Goal: Find contact information: Find contact information

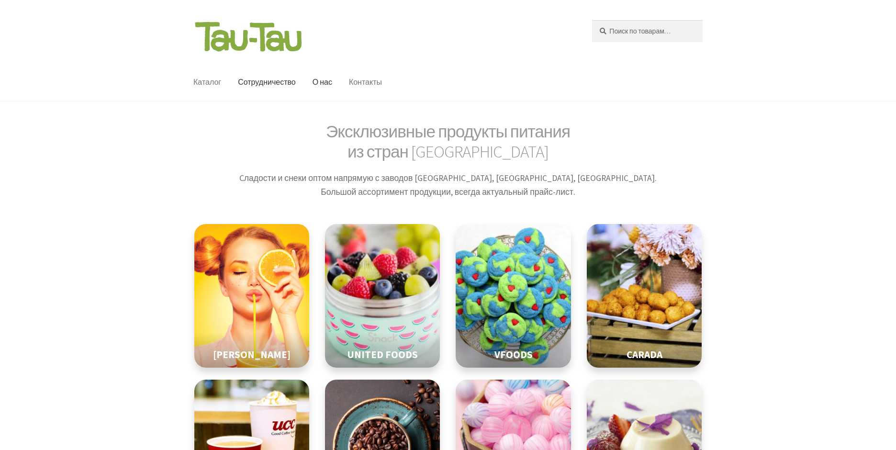
click at [356, 67] on link "Контакты" at bounding box center [365, 82] width 48 height 37
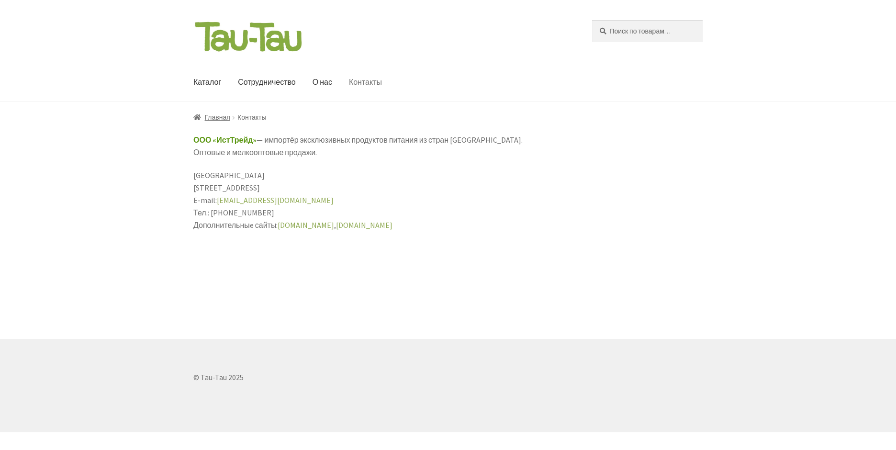
select select "ru"
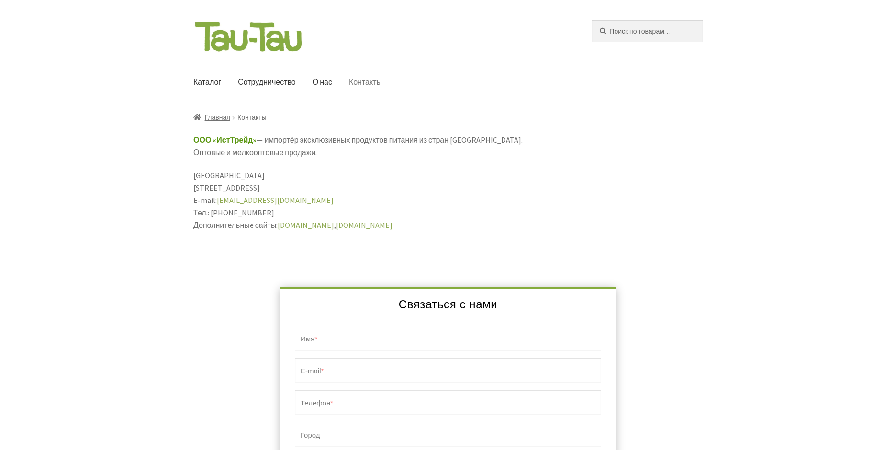
click at [287, 225] on link "etctrade.ru" at bounding box center [305, 225] width 56 height 10
